Goal: Task Accomplishment & Management: Manage account settings

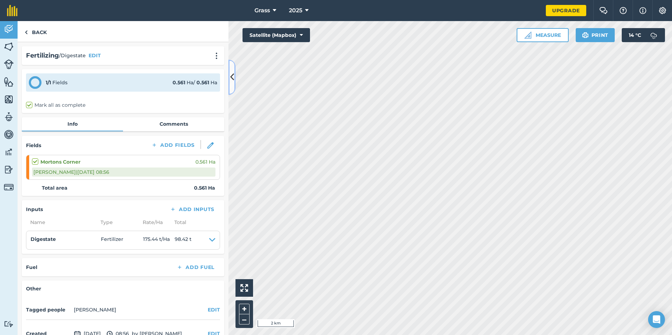
click at [233, 90] on button at bounding box center [231, 77] width 7 height 35
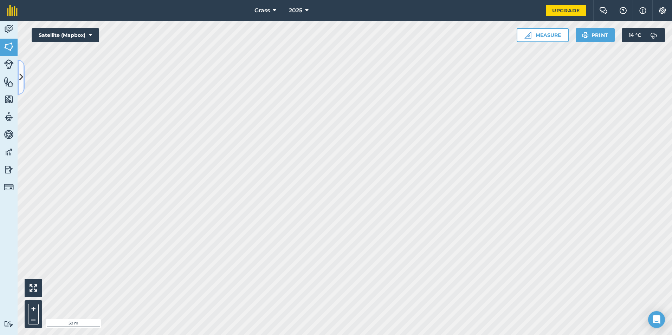
click at [22, 86] on button at bounding box center [21, 77] width 7 height 35
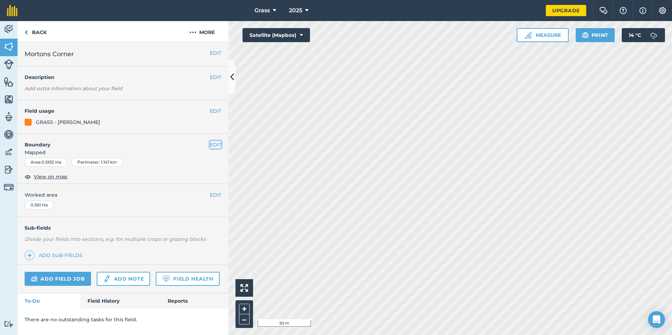
click at [216, 143] on button "EDIT" at bounding box center [216, 145] width 12 height 8
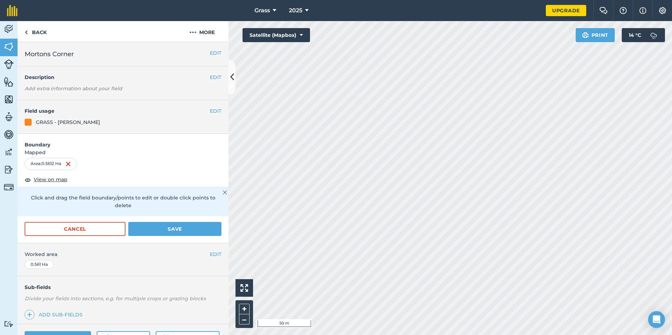
click at [66, 164] on div "Area : 0.5612 Ha" at bounding box center [51, 164] width 52 height 12
click at [68, 164] on img at bounding box center [68, 164] width 6 height 8
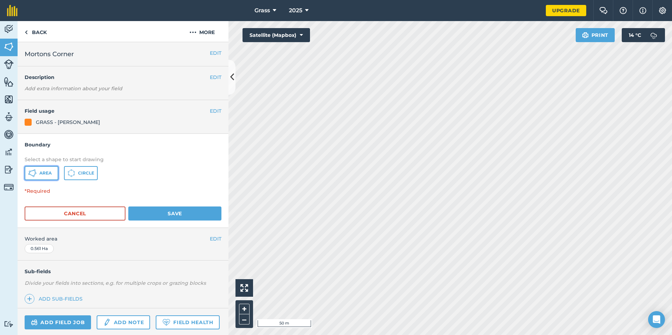
click at [52, 171] on span "Area" at bounding box center [45, 173] width 12 height 6
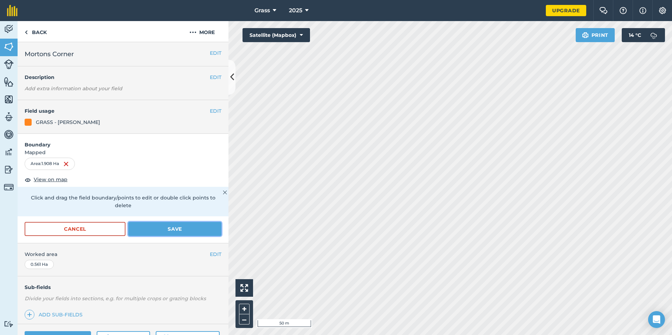
click at [145, 230] on button "Save" at bounding box center [174, 229] width 93 height 14
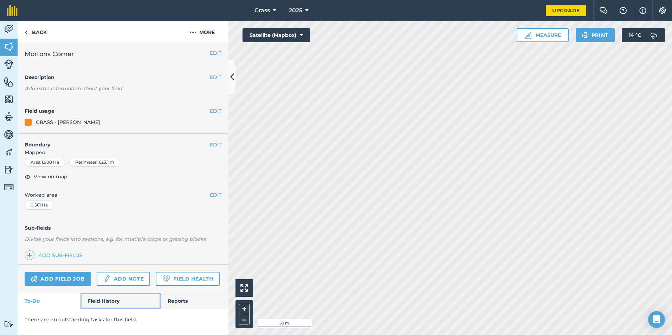
click at [124, 300] on link "Field History" at bounding box center [120, 300] width 80 height 15
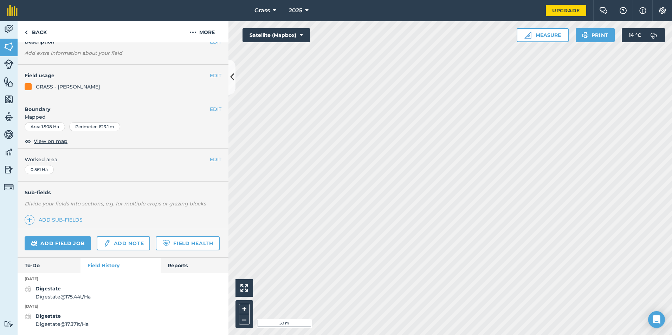
click at [103, 326] on div "Digestate Digestate @ 17.371 t / Ha" at bounding box center [123, 320] width 211 height 16
click at [48, 318] on strong "Digestate" at bounding box center [47, 316] width 25 height 6
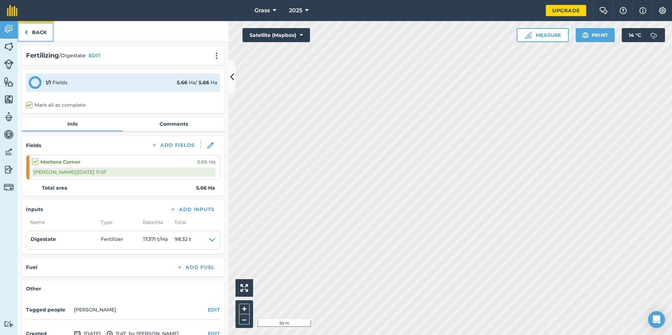
click at [40, 29] on link "Back" at bounding box center [36, 31] width 36 height 21
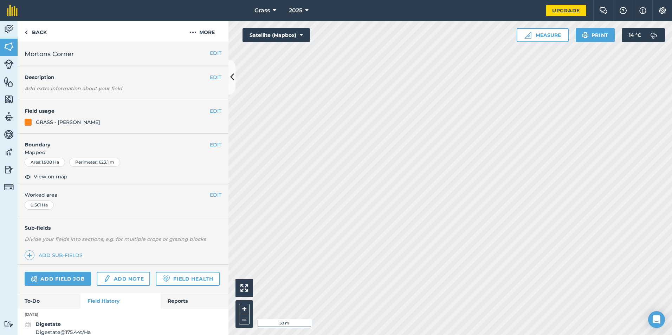
scroll to position [55, 0]
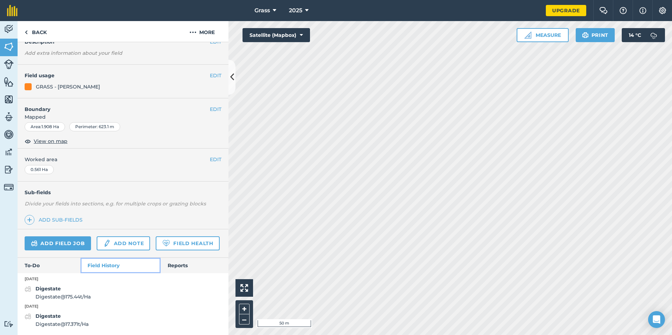
click at [109, 267] on link "Field History" at bounding box center [120, 265] width 80 height 15
click at [101, 298] on div "Digestate Digestate @ 175.44 t / Ha" at bounding box center [123, 293] width 211 height 16
click at [44, 296] on span "Digestate @ 175.44 t / Ha" at bounding box center [62, 297] width 55 height 8
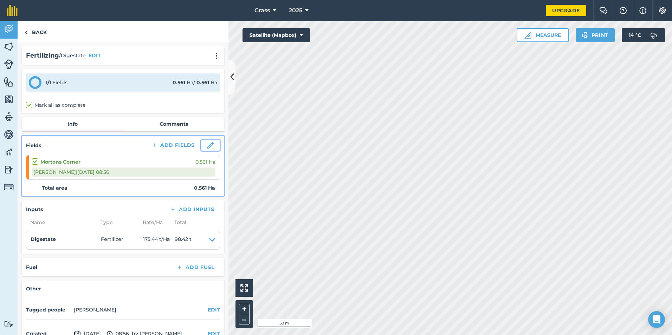
click at [207, 144] on img at bounding box center [210, 145] width 6 height 6
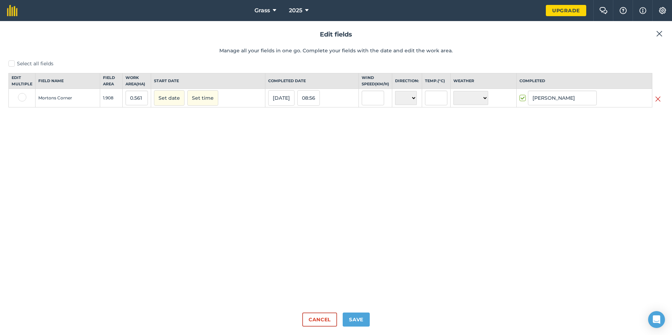
click at [23, 102] on label at bounding box center [22, 97] width 8 height 8
click at [22, 98] on input "checkbox" at bounding box center [20, 95] width 5 height 5
checkbox input "true"
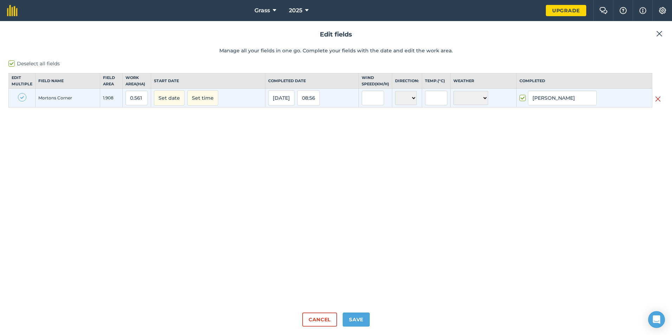
click at [23, 102] on label at bounding box center [22, 97] width 8 height 8
click at [22, 98] on input "checkbox" at bounding box center [20, 95] width 5 height 5
checkbox input "false"
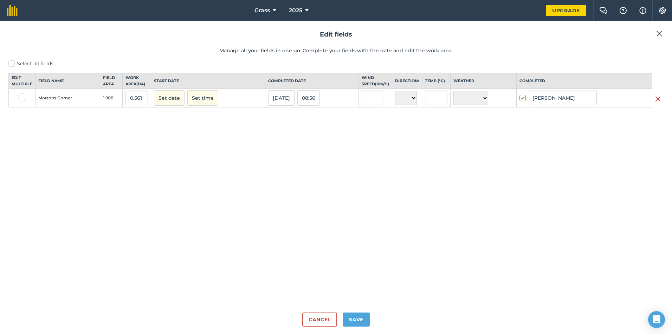
click at [23, 102] on label at bounding box center [22, 97] width 8 height 8
click at [22, 98] on input "checkbox" at bounding box center [20, 95] width 5 height 5
checkbox input "true"
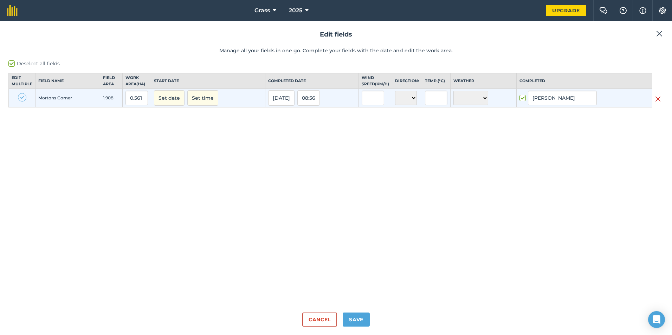
click at [23, 102] on label at bounding box center [22, 97] width 8 height 8
click at [22, 98] on input "checkbox" at bounding box center [20, 95] width 5 height 5
checkbox input "false"
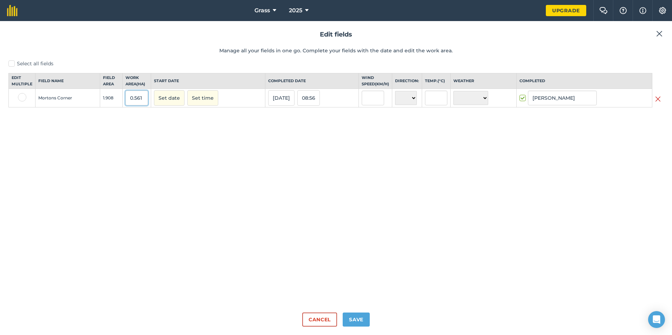
click at [143, 105] on input "0.561" at bounding box center [136, 98] width 22 height 15
type input "0"
type input "1.908"
click at [359, 318] on button "Save" at bounding box center [356, 320] width 27 height 14
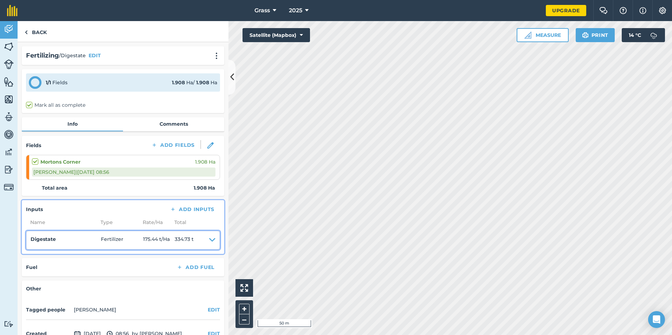
click at [209, 237] on icon at bounding box center [212, 240] width 6 height 10
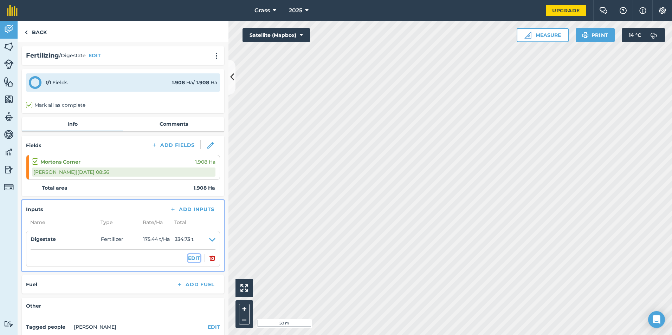
click at [191, 261] on button "EDIT" at bounding box center [194, 258] width 12 height 8
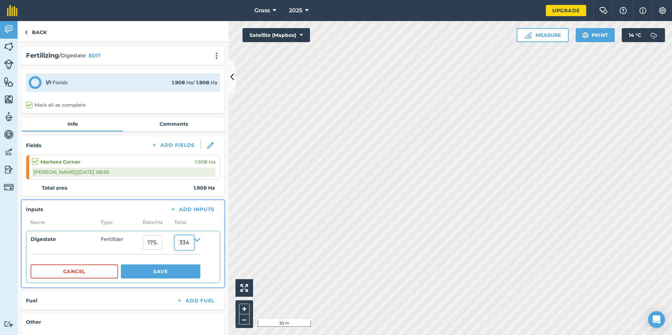
click at [194, 243] on input "334.73326176" at bounding box center [184, 242] width 19 height 15
type input "3"
type input "98.6"
type input "51.677148846960165"
click at [184, 278] on button "Save" at bounding box center [160, 272] width 79 height 14
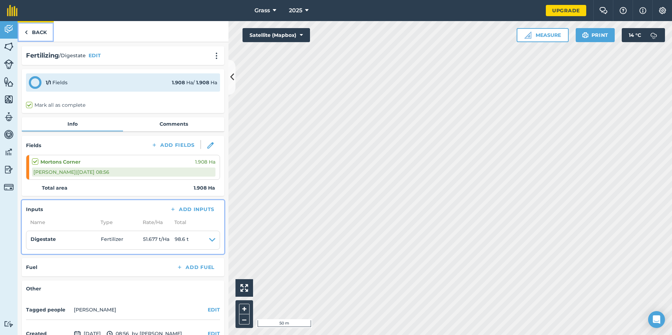
click at [44, 28] on link "Back" at bounding box center [36, 31] width 36 height 21
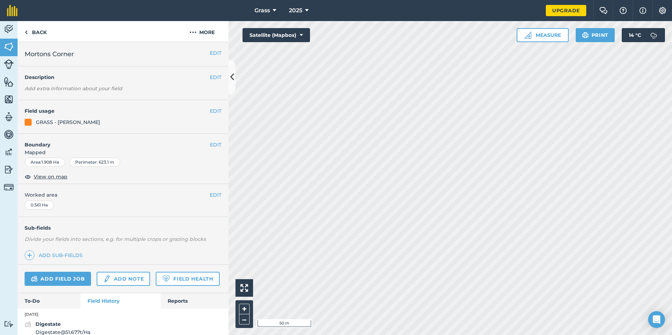
scroll to position [55, 0]
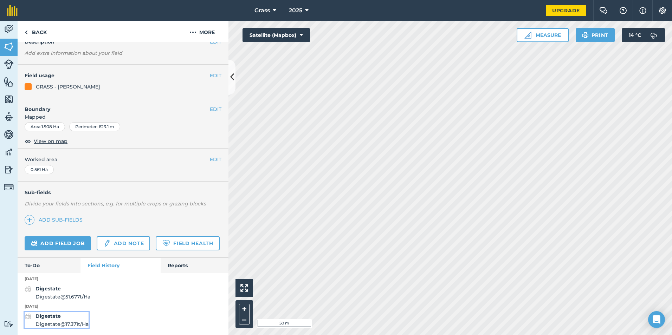
click at [89, 322] on span "Digestate @ 17.371 t / Ha" at bounding box center [61, 324] width 53 height 8
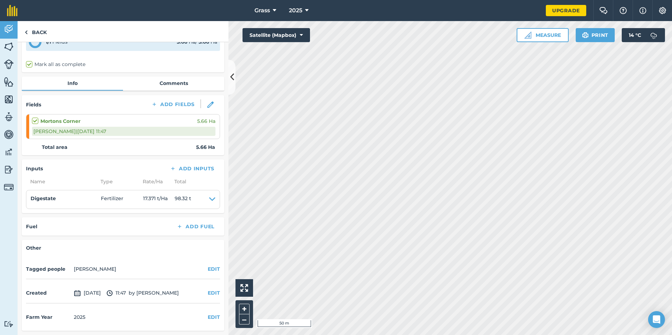
scroll to position [6, 0]
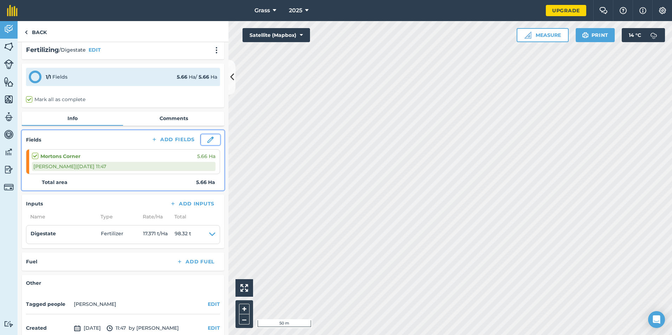
click at [207, 142] on img at bounding box center [210, 140] width 6 height 6
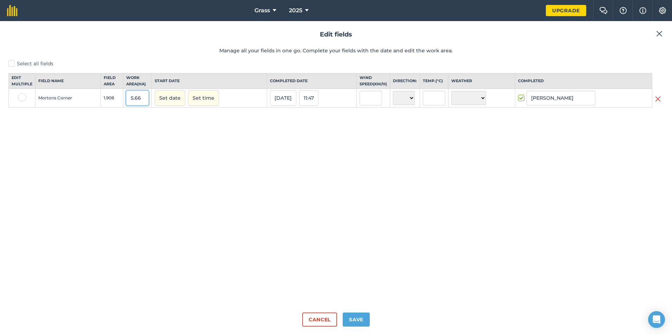
click at [144, 103] on input "5.66" at bounding box center [137, 98] width 22 height 15
type input "5"
type input "1.906"
click at [356, 319] on button "Save" at bounding box center [356, 320] width 27 height 14
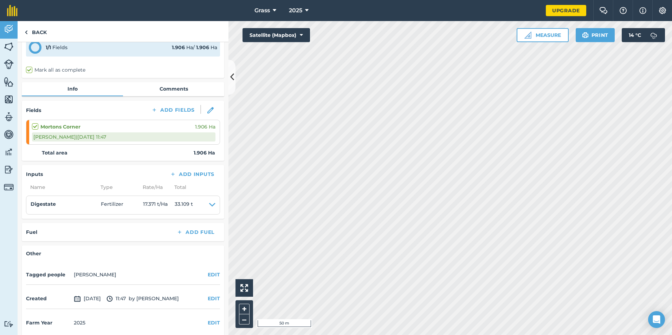
scroll to position [41, 0]
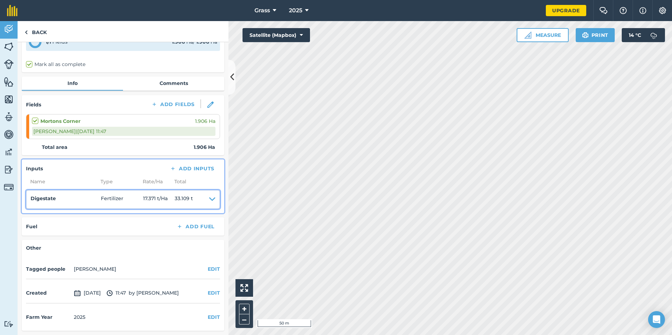
click at [190, 197] on span "33.109 t" at bounding box center [184, 200] width 18 height 10
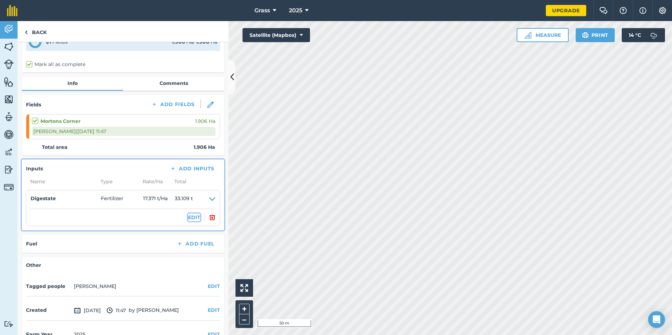
click at [188, 221] on button "EDIT" at bounding box center [194, 218] width 12 height 8
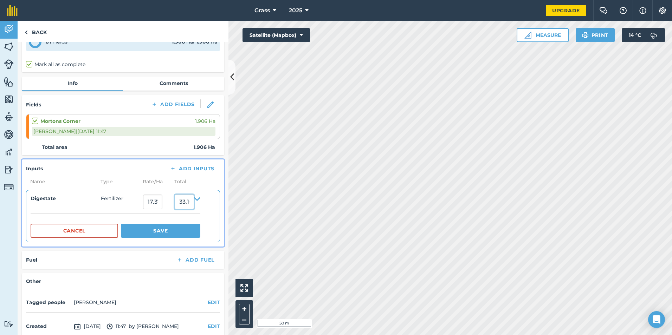
click at [194, 204] on input "33.109173649999995" at bounding box center [184, 202] width 19 height 15
type input "1"
type input "98.6"
type input "51.73137460650577"
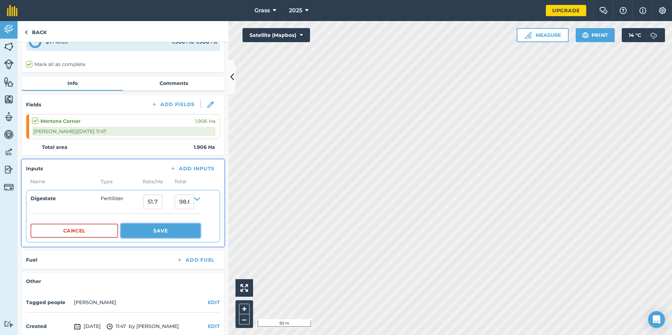
click at [180, 237] on button "Save" at bounding box center [160, 231] width 79 height 14
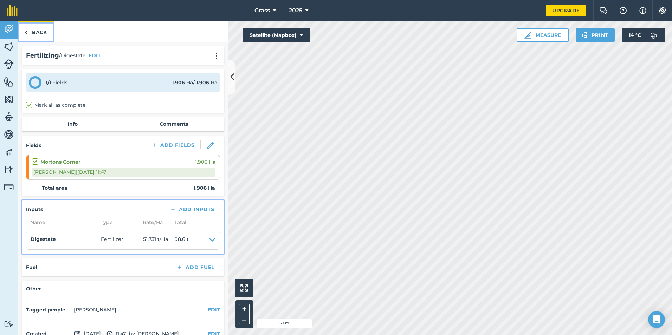
click at [48, 33] on link "Back" at bounding box center [36, 31] width 36 height 21
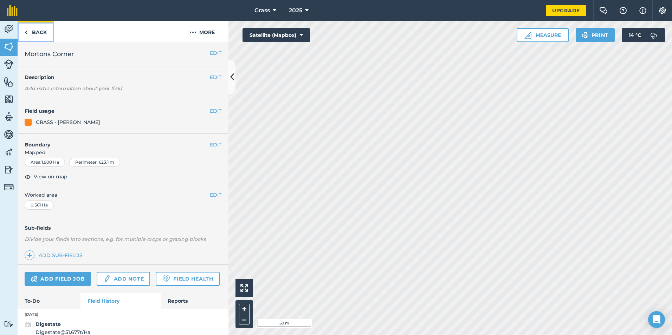
click at [39, 33] on link "Back" at bounding box center [36, 31] width 36 height 21
